Goal: Information Seeking & Learning: Learn about a topic

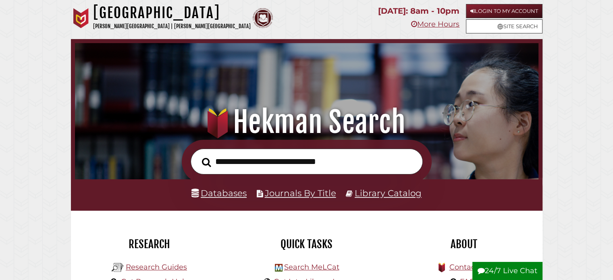
click at [289, 158] on input "text" at bounding box center [307, 162] width 232 height 26
click at [487, 15] on link "Login to My Account" at bounding box center [504, 11] width 77 height 14
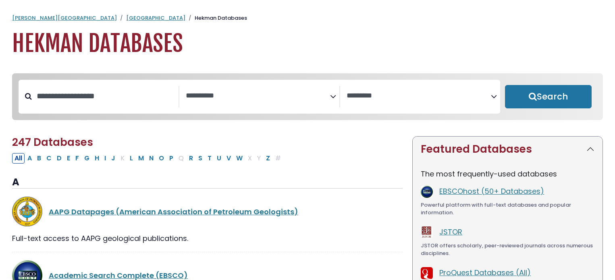
select select "Database Subject Filter"
select select "Database Vendors Filter"
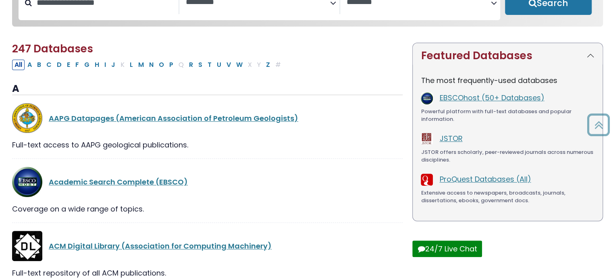
scroll to position [17, 0]
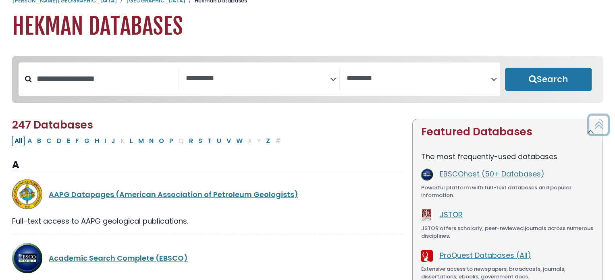
click at [98, 71] on div "Search filters" at bounding box center [105, 79] width 147 height 21
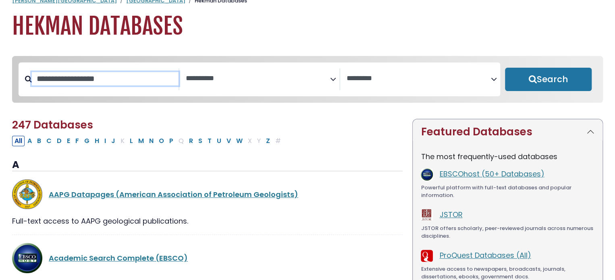
click at [91, 76] on input "Search database by title or keyword" at bounding box center [105, 78] width 147 height 13
type input "****"
click at [505, 68] on button "Search" at bounding box center [548, 79] width 87 height 23
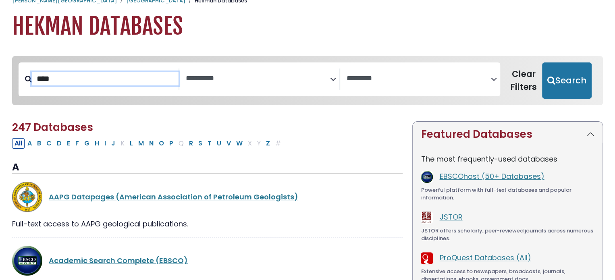
select select "Database Subject Filter"
select select "Database Vendors Filter"
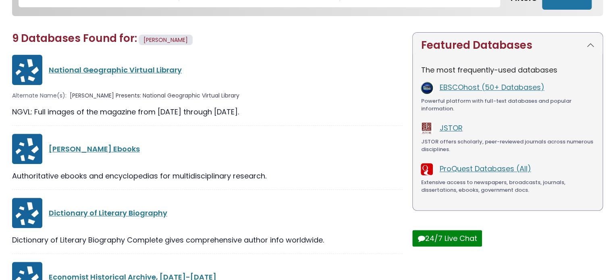
scroll to position [107, 0]
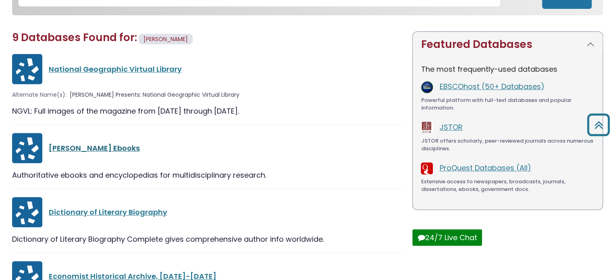
click at [82, 150] on link "[PERSON_NAME] Ebooks" at bounding box center [94, 148] width 91 height 10
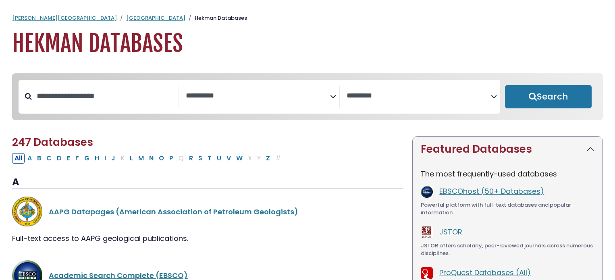
select select "Database Subject Filter"
select select "Database Vendors Filter"
click at [97, 113] on div "**********" at bounding box center [260, 97] width 482 height 34
click at [90, 103] on input "Search database by title or keyword" at bounding box center [105, 95] width 147 height 13
type input "****"
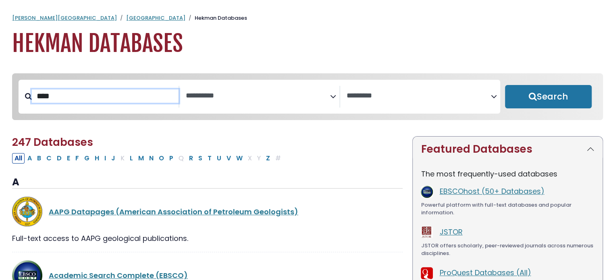
click at [505, 85] on button "Search" at bounding box center [548, 96] width 87 height 23
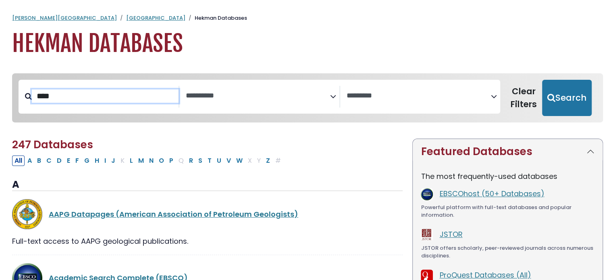
select select "Database Subject Filter"
select select "Database Vendors Filter"
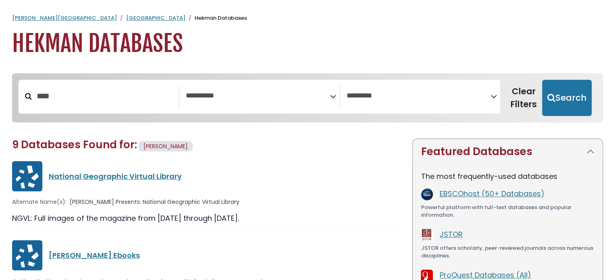
click at [58, 247] on div "[PERSON_NAME] Ebooks" at bounding box center [207, 255] width 391 height 30
click at [59, 253] on link "[PERSON_NAME] Ebooks" at bounding box center [94, 255] width 91 height 10
click at [126, 16] on link "[GEOGRAPHIC_DATA]" at bounding box center [155, 18] width 59 height 8
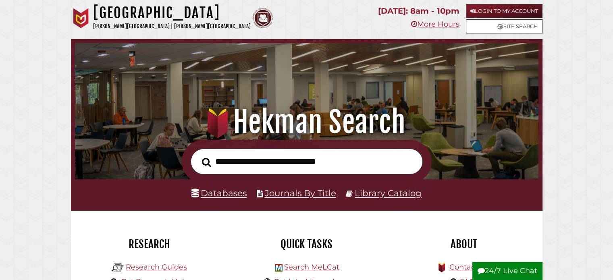
scroll to position [153, 459]
type input "**********"
click at [198, 155] on button "Search" at bounding box center [206, 162] width 17 height 14
